Goal: Navigation & Orientation: Find specific page/section

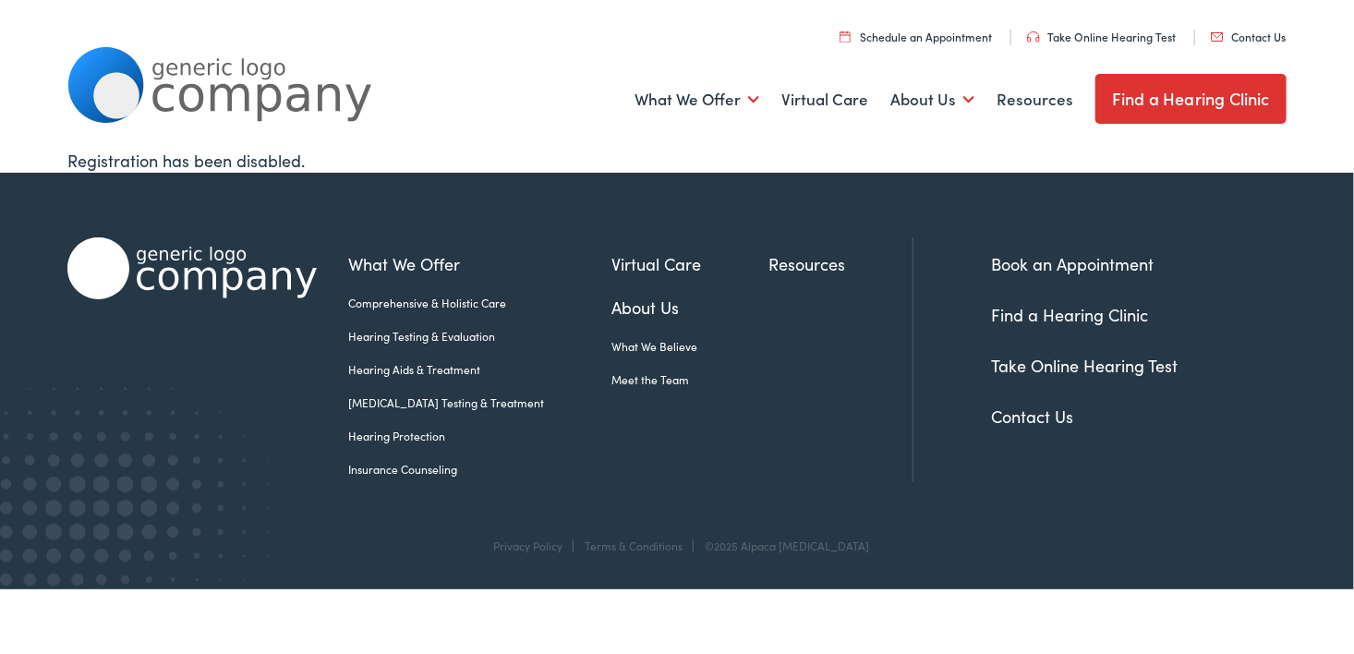
click at [1162, 89] on link "Find a Hearing Clinic" at bounding box center [1191, 99] width 191 height 50
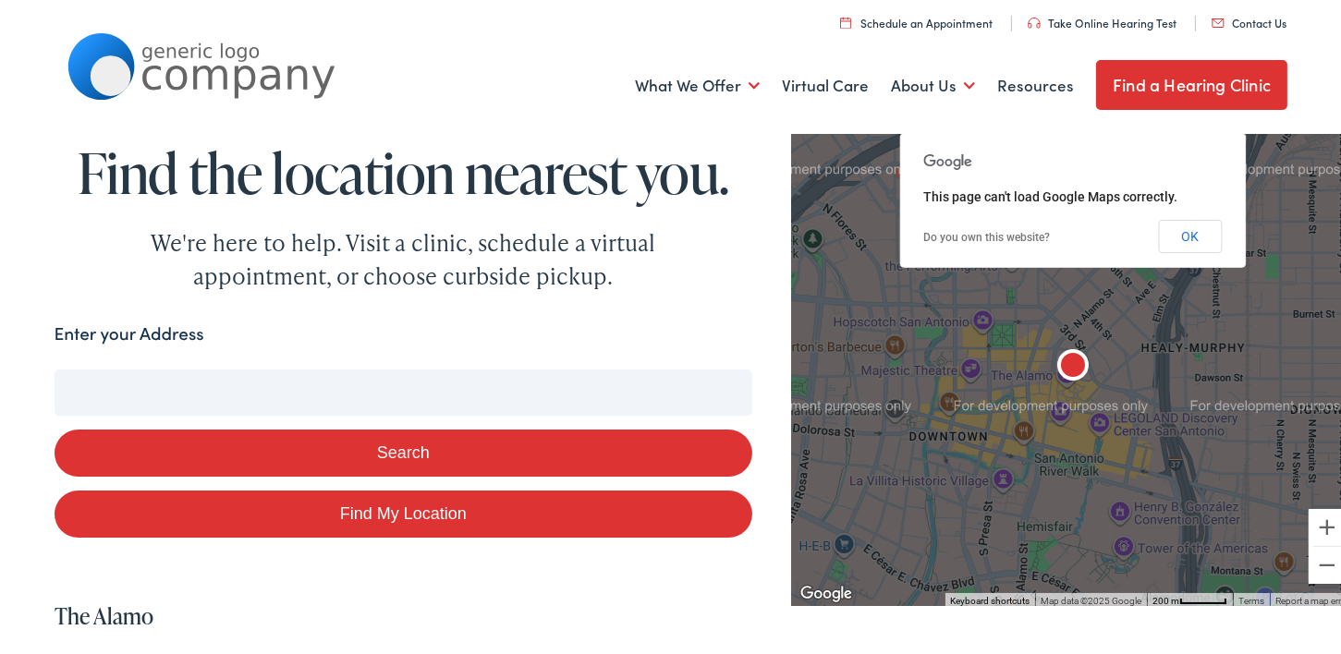
click at [188, 390] on input "Enter your Address" at bounding box center [404, 389] width 698 height 46
type input "Charles"
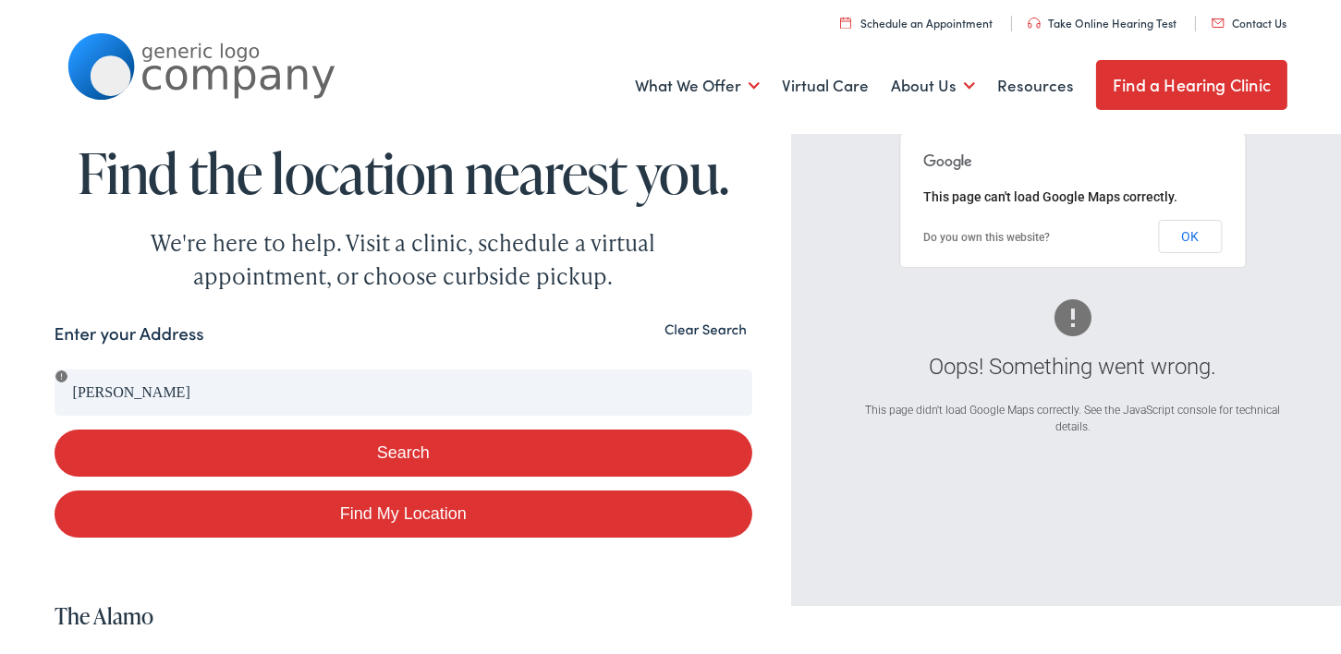
click at [688, 329] on button "Clear Search" at bounding box center [705, 326] width 93 height 18
